Goal: Task Accomplishment & Management: Manage account settings

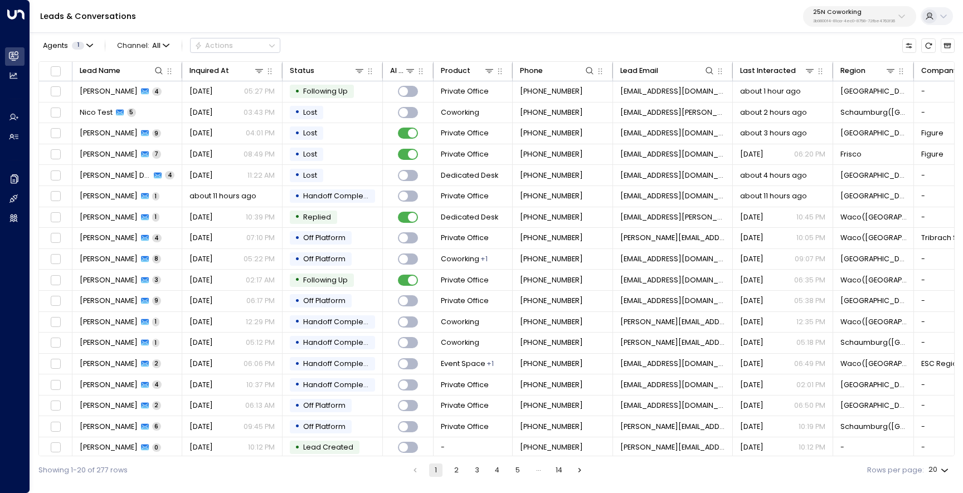
click at [839, 21] on p "3b9800f4-81ca-4ec0-8758-72fbe4763f36" at bounding box center [854, 21] width 82 height 4
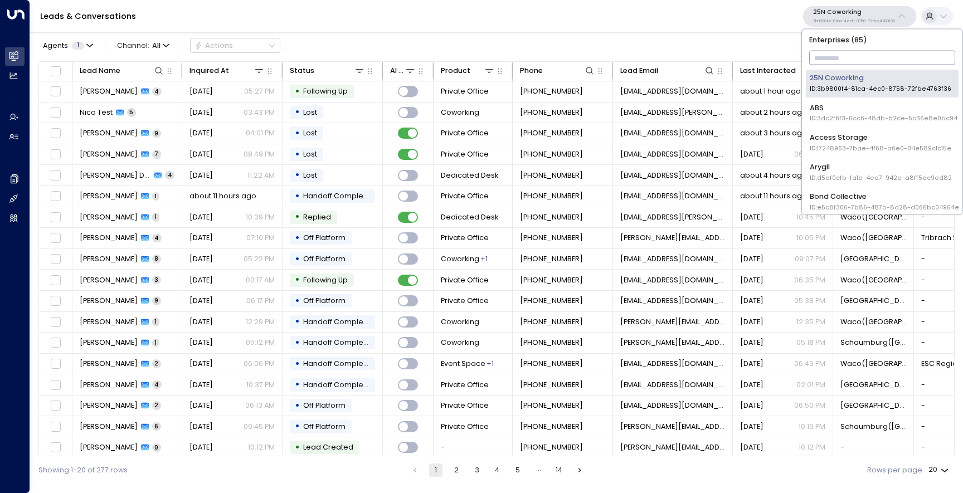
click at [836, 54] on input "text" at bounding box center [882, 58] width 147 height 20
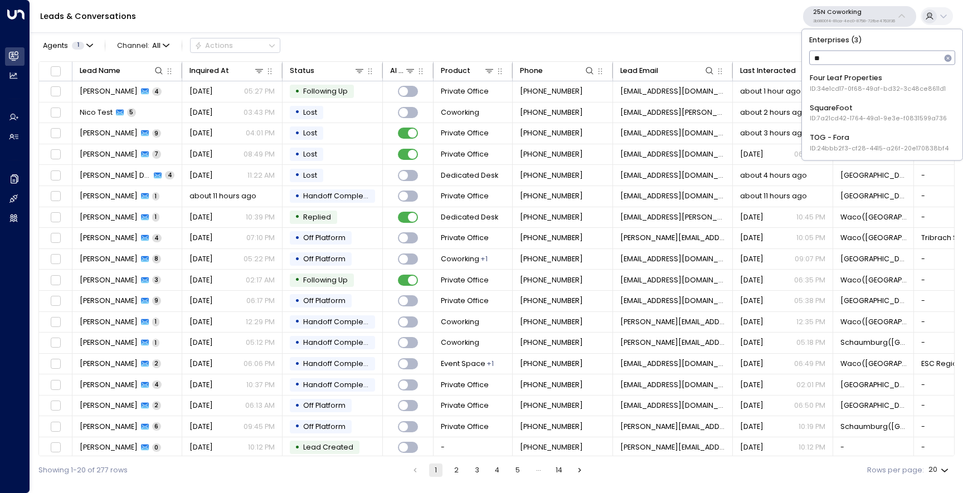
type input "***"
click at [827, 76] on div "Four Leaf Properties ID: 34e1cd17-0f68-49af-bd32-3c48ce8611d1" at bounding box center [878, 83] width 136 height 21
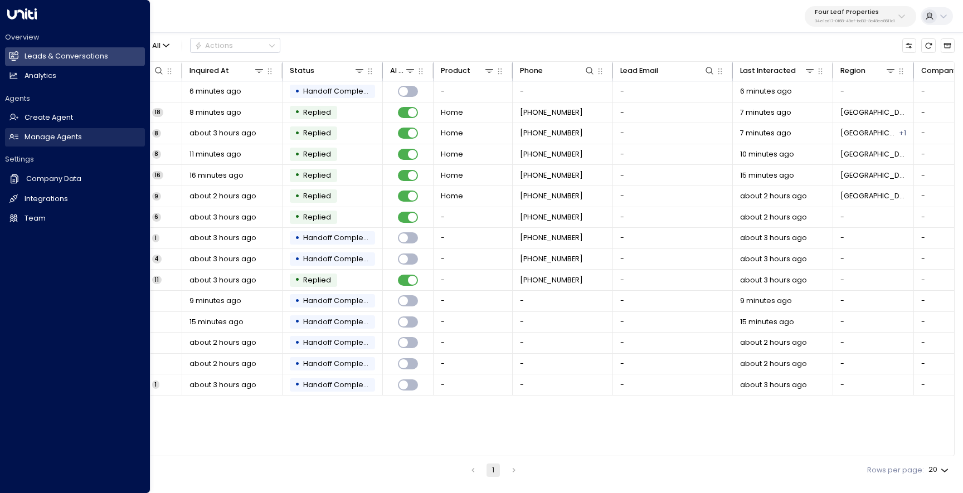
click at [47, 139] on h2 "Manage Agents" at bounding box center [53, 137] width 57 height 11
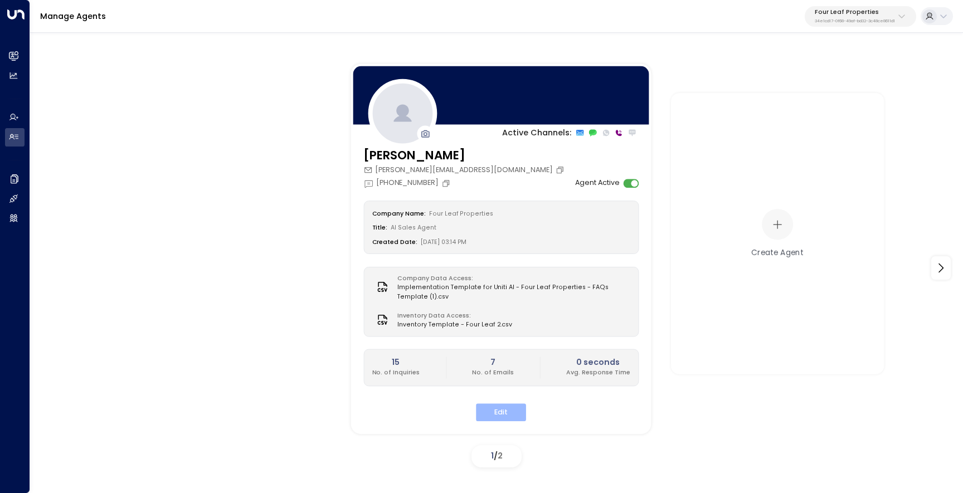
click at [516, 404] on button "Edit" at bounding box center [501, 412] width 50 height 17
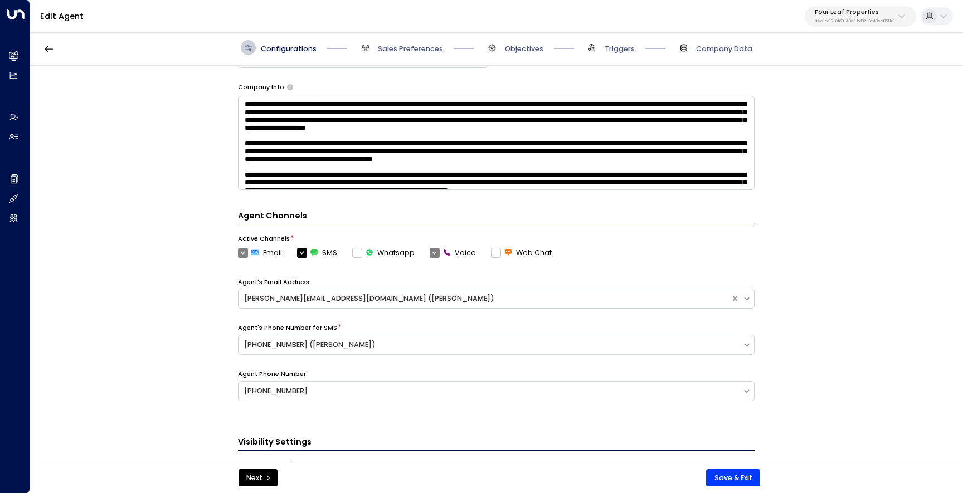
scroll to position [377, 0]
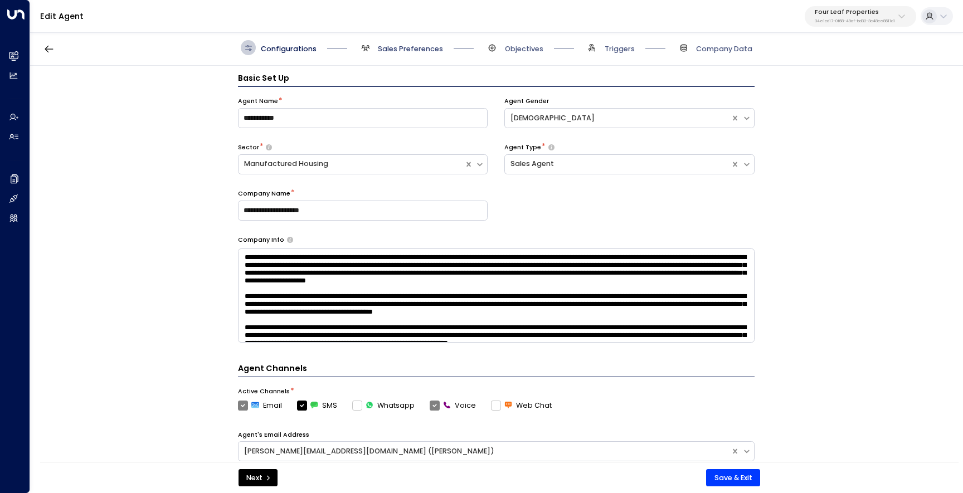
click at [404, 51] on span "Sales Preferences" at bounding box center [410, 49] width 65 height 10
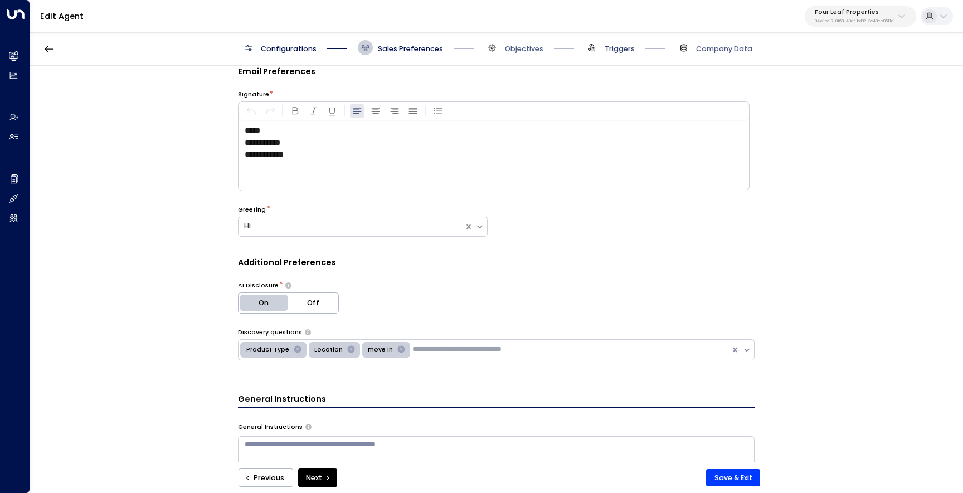
click at [624, 49] on span "Triggers" at bounding box center [620, 49] width 30 height 10
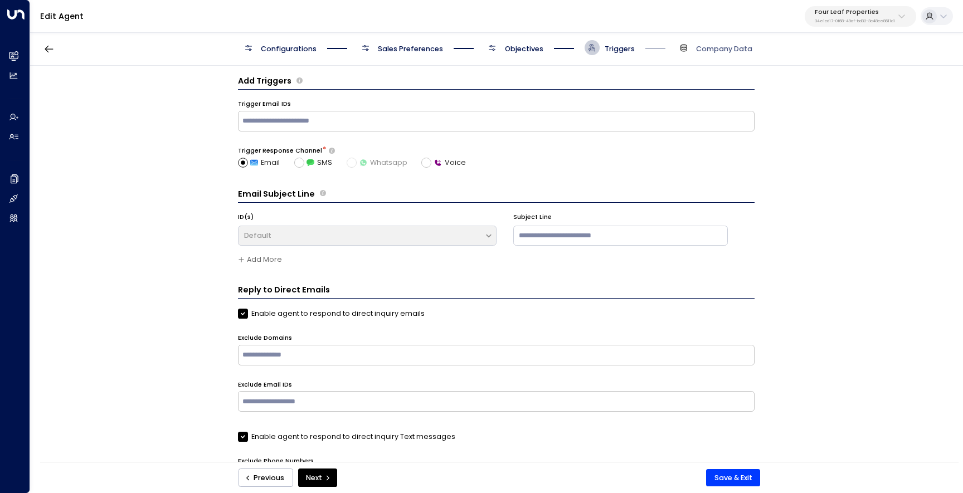
scroll to position [0, 0]
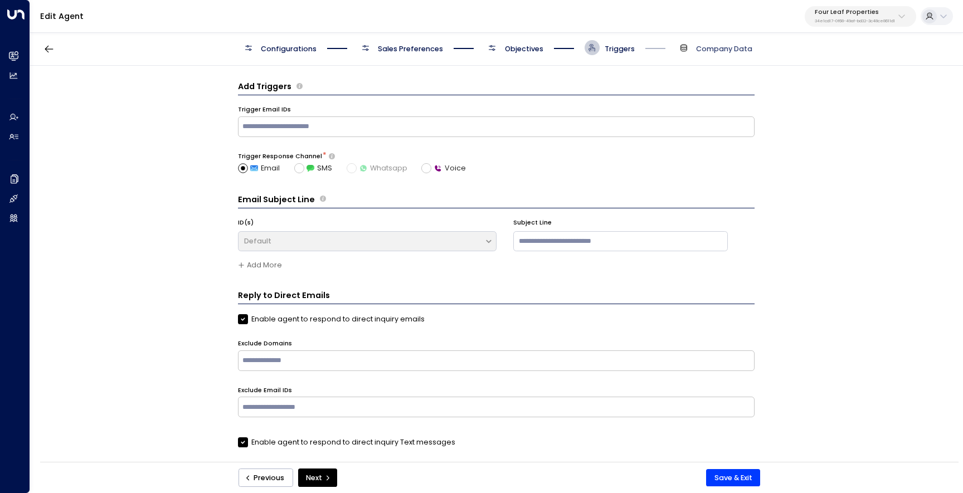
click at [701, 48] on span "Company Data" at bounding box center [724, 49] width 56 height 10
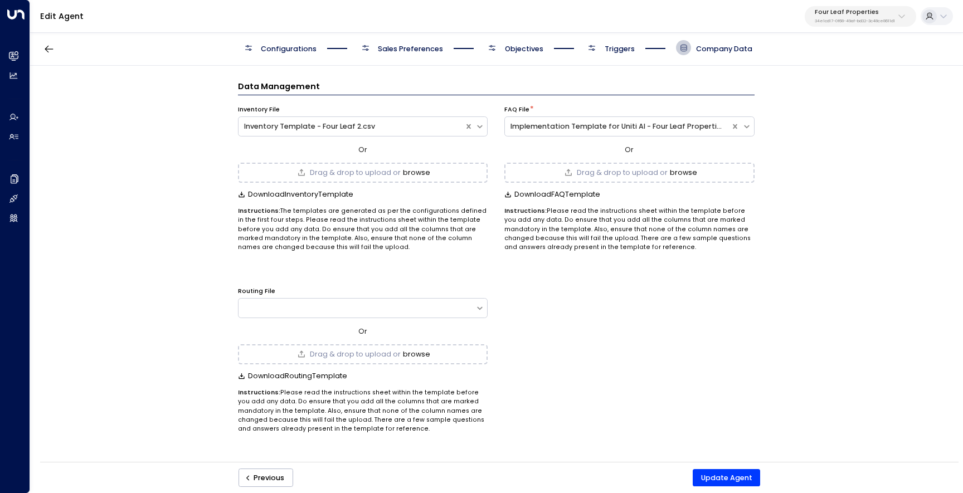
click at [605, 54] on span "Triggers" at bounding box center [620, 49] width 30 height 10
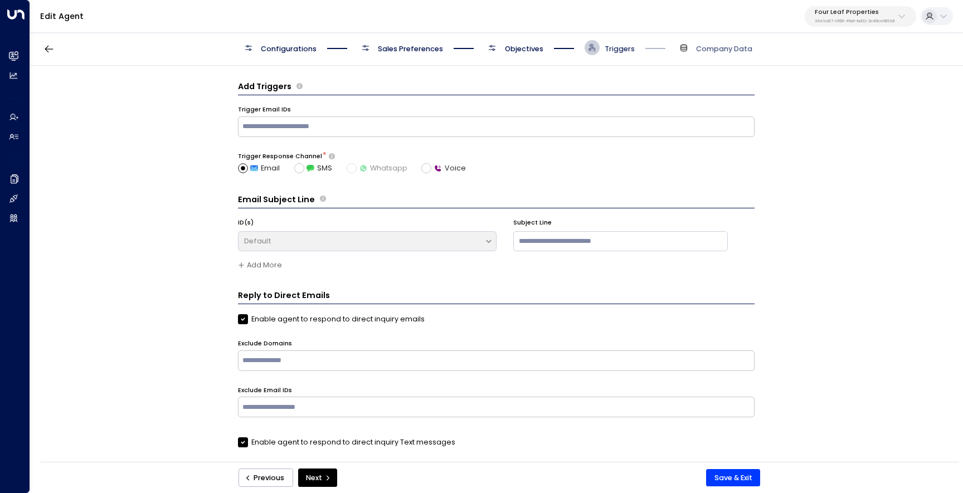
scroll to position [15, 0]
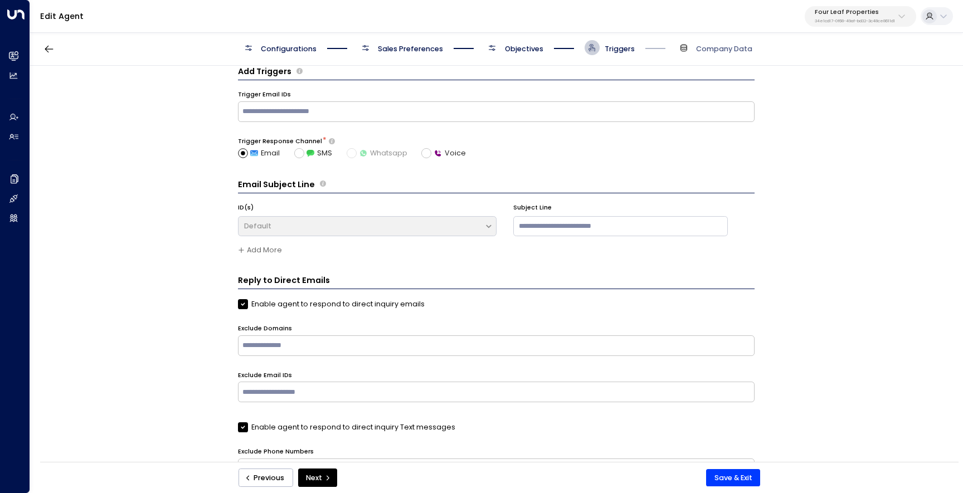
click at [522, 51] on span "Objectives" at bounding box center [524, 49] width 38 height 10
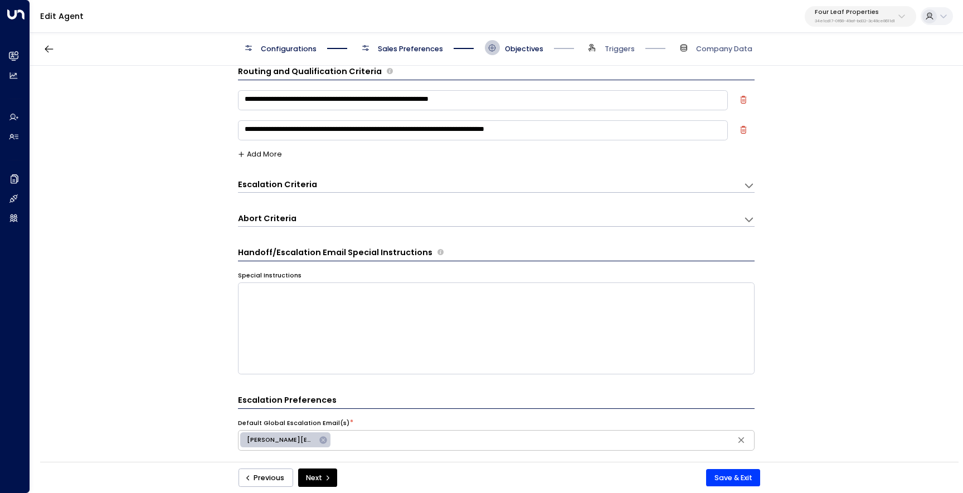
click at [444, 49] on div "Configurations Sales Preferences Objectives Triggers Company Data" at bounding box center [497, 47] width 512 height 15
click at [390, 46] on span "Sales Preferences" at bounding box center [410, 49] width 65 height 10
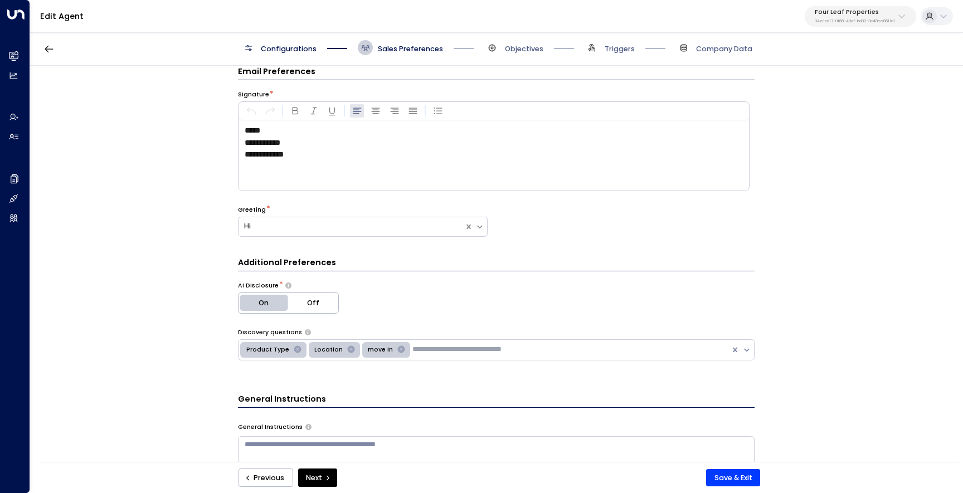
click at [317, 48] on div at bounding box center [337, 47] width 41 height 1
click at [299, 50] on span "Configurations" at bounding box center [289, 49] width 56 height 10
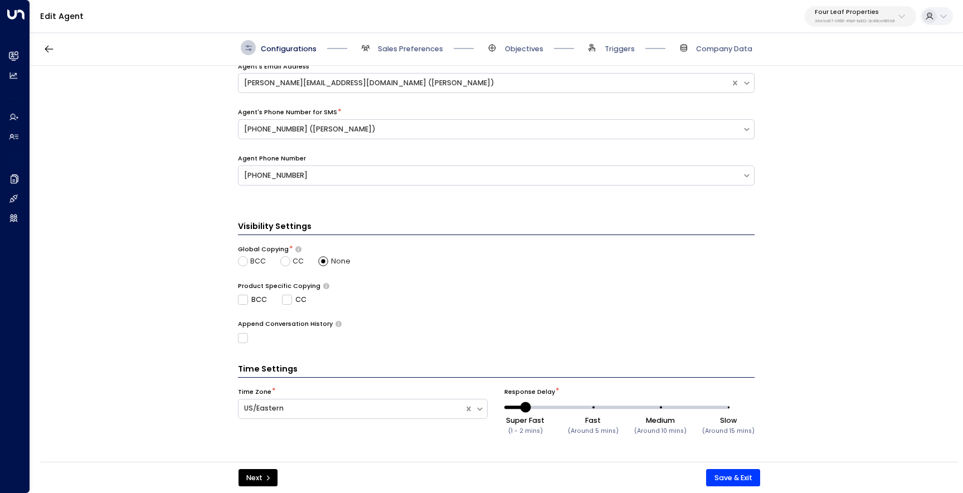
scroll to position [0, 0]
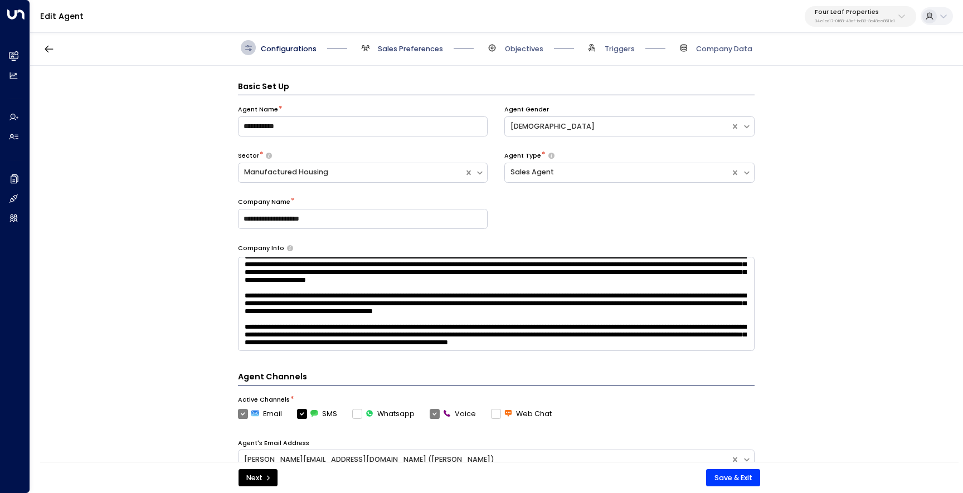
click at [402, 46] on span "Sales Preferences" at bounding box center [410, 49] width 65 height 10
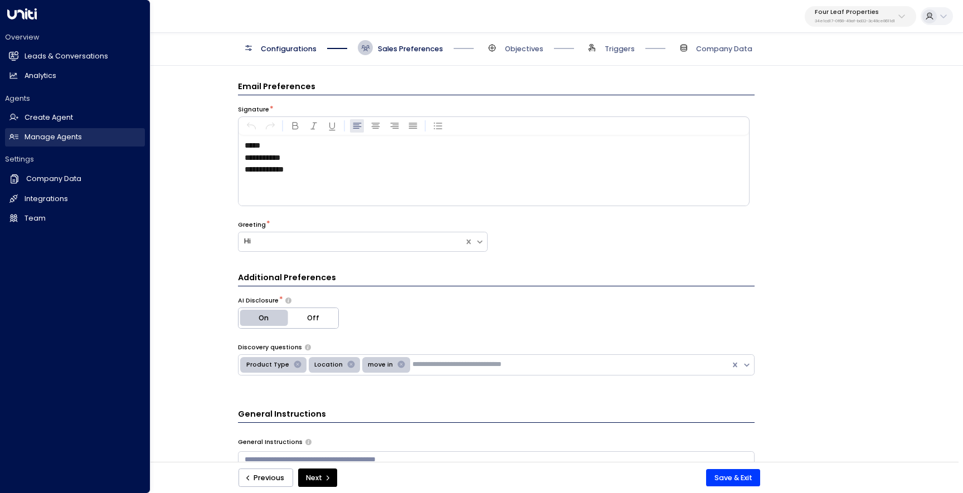
click at [21, 139] on link "Manage Agents Manage Agents" at bounding box center [75, 137] width 140 height 18
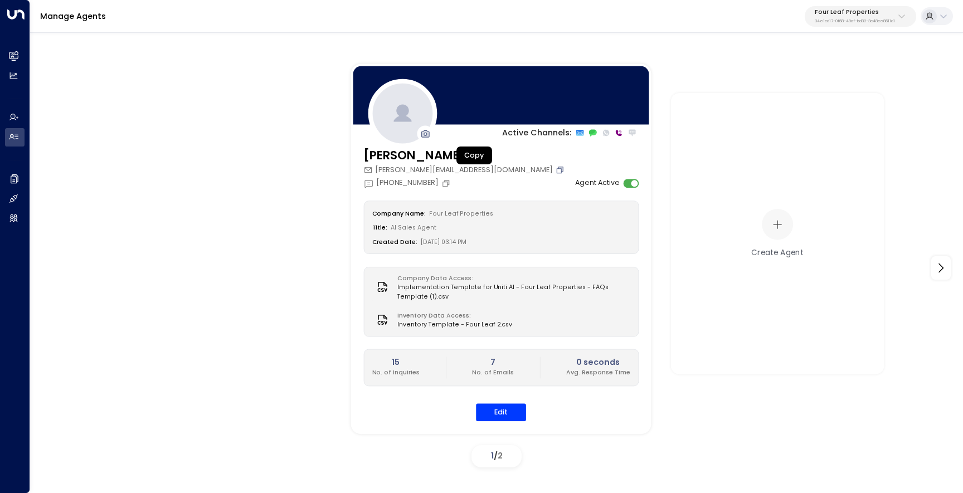
click at [559, 168] on icon "Copy" at bounding box center [561, 169] width 4 height 4
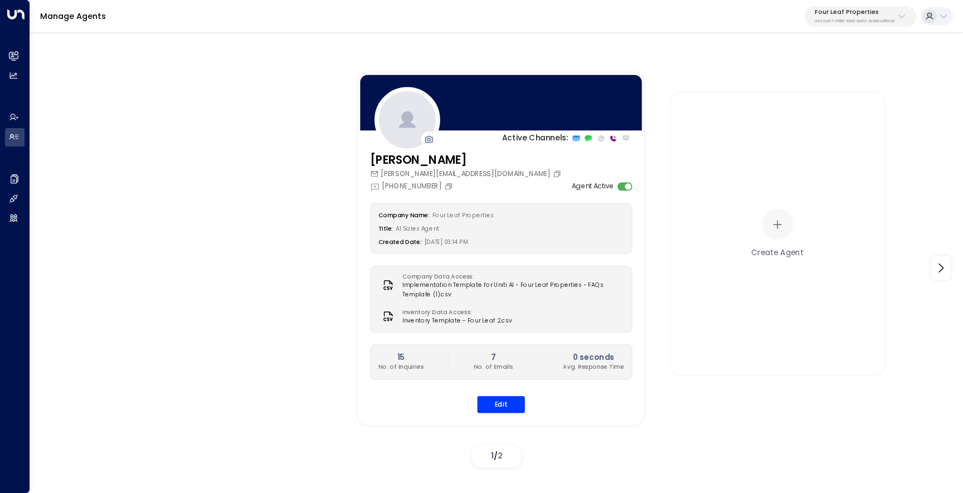
click at [861, 14] on p "Four Leaf Properties" at bounding box center [855, 12] width 80 height 7
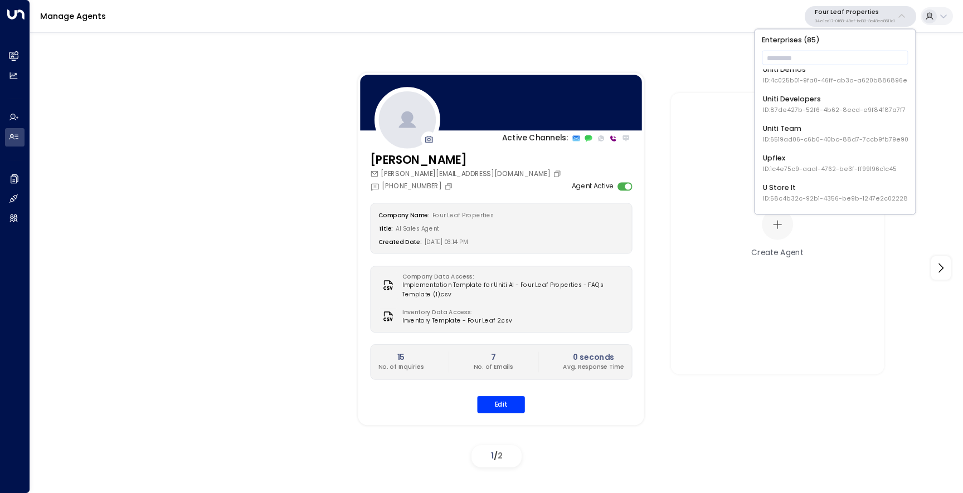
scroll to position [2373, 0]
